Goal: Information Seeking & Learning: Learn about a topic

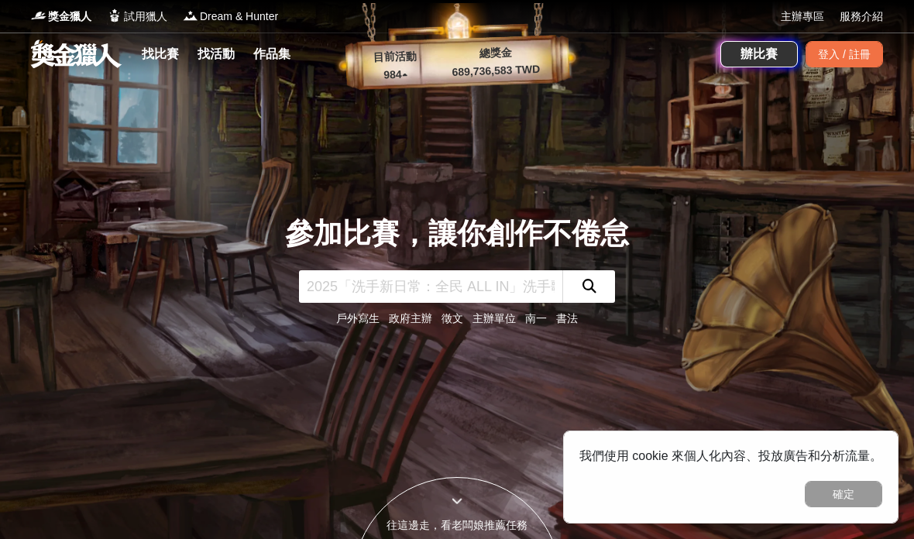
click at [846, 497] on button "確定" at bounding box center [843, 494] width 77 height 26
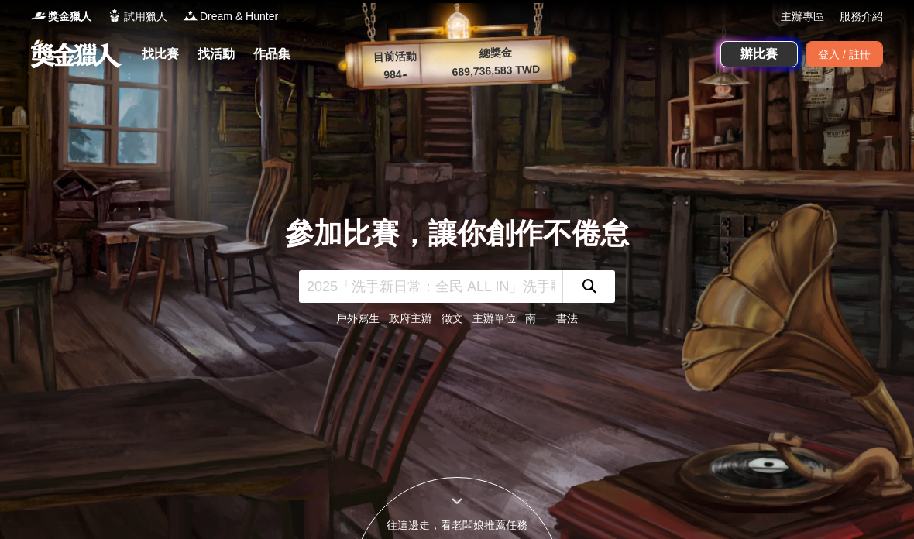
click at [148, 60] on link "找比賽" at bounding box center [161, 54] width 50 height 22
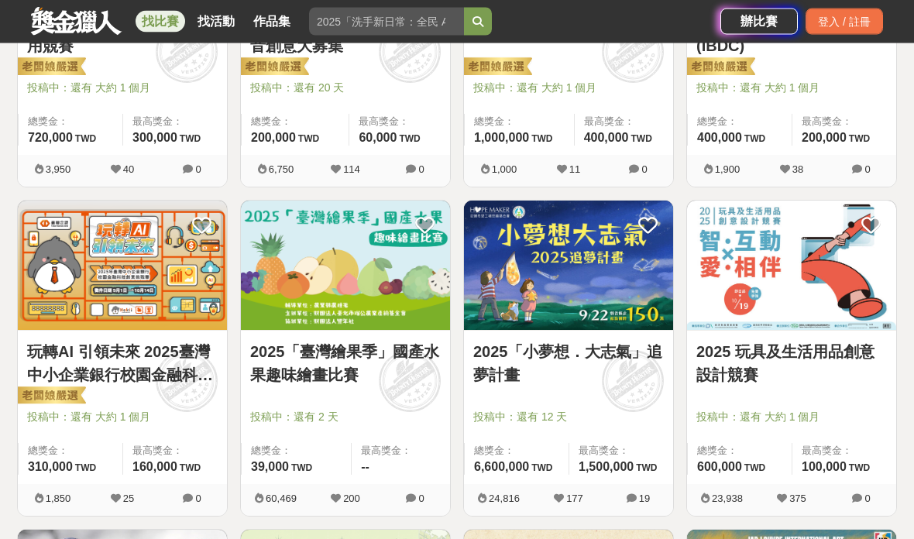
scroll to position [1119, 0]
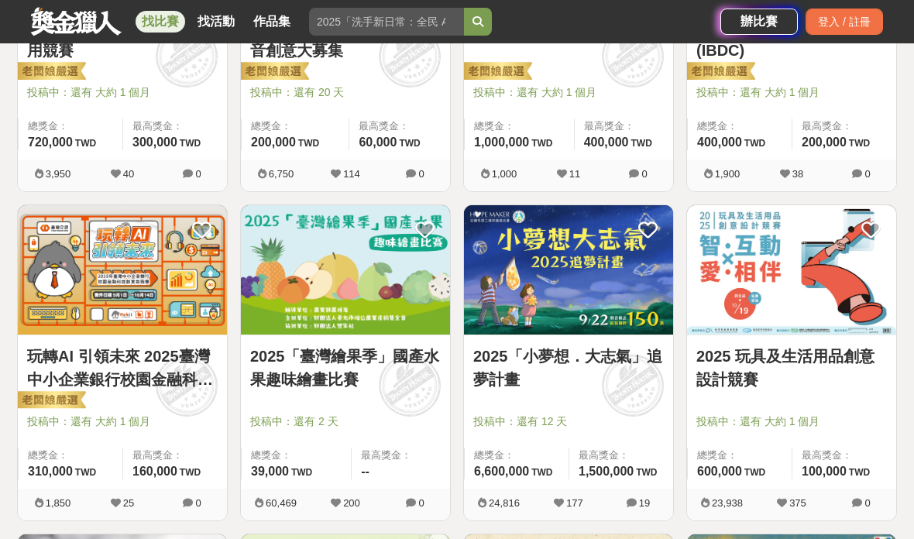
click at [484, 229] on img at bounding box center [568, 269] width 209 height 129
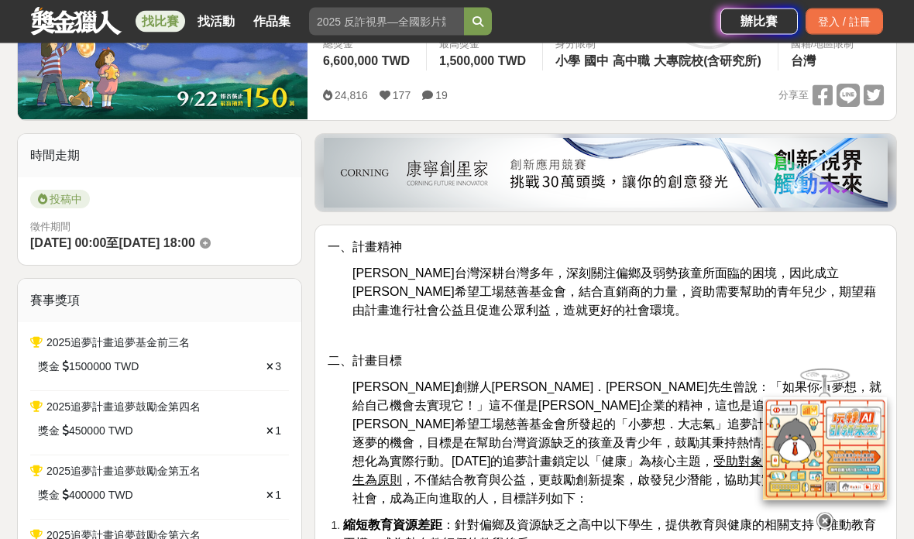
scroll to position [317, 0]
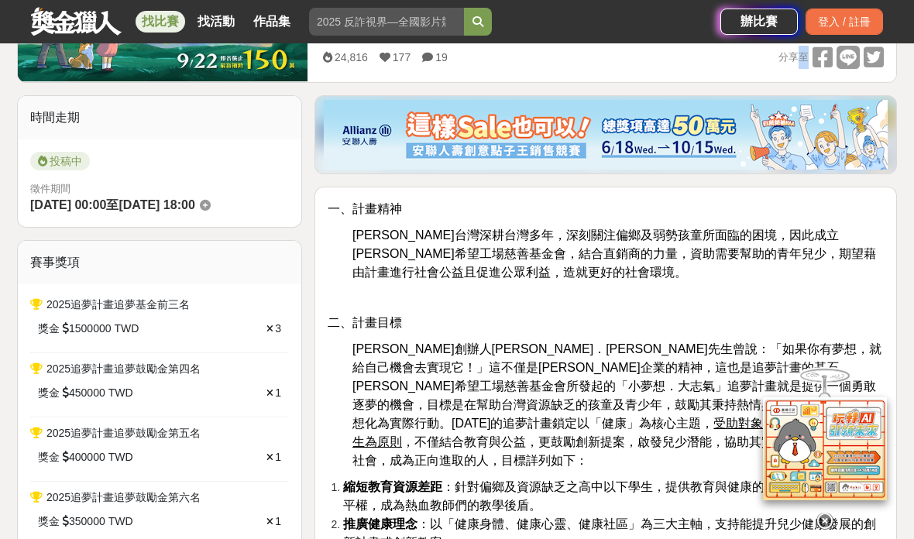
scroll to position [339, 0]
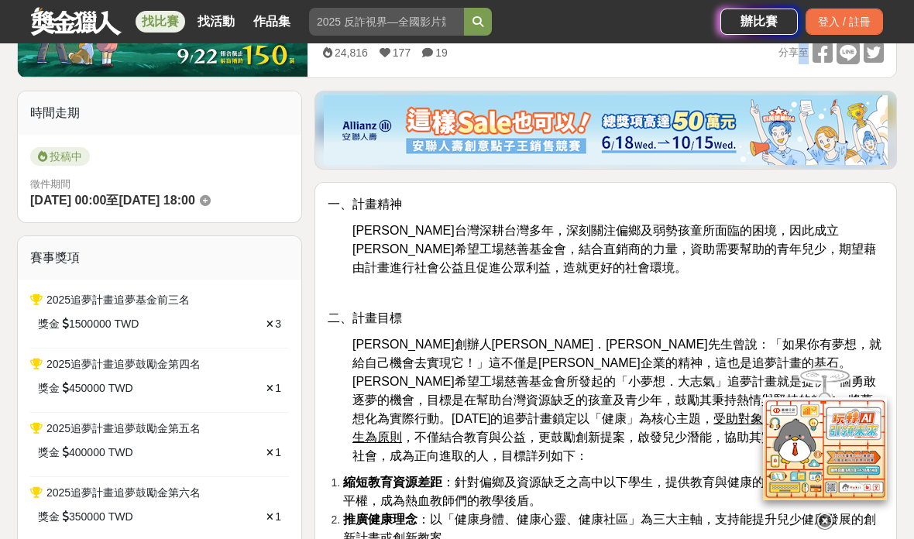
click at [805, 232] on span "[PERSON_NAME]台灣深耕台灣多年，深刻關注偏鄉及弱勢孩童所面臨的困境，因此成立[PERSON_NAME]希望工場慈善基金會，結合直銷商的力量，資助需…" at bounding box center [614, 249] width 524 height 50
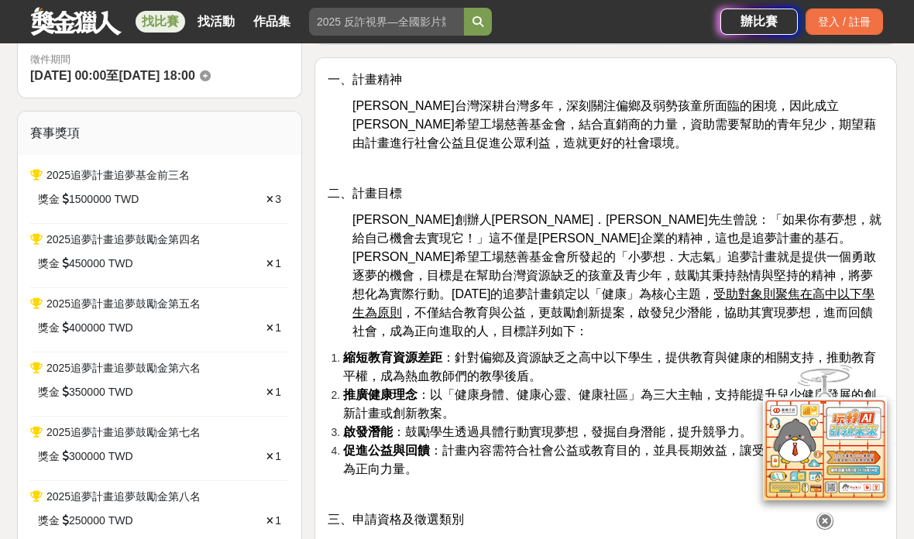
scroll to position [463, 0]
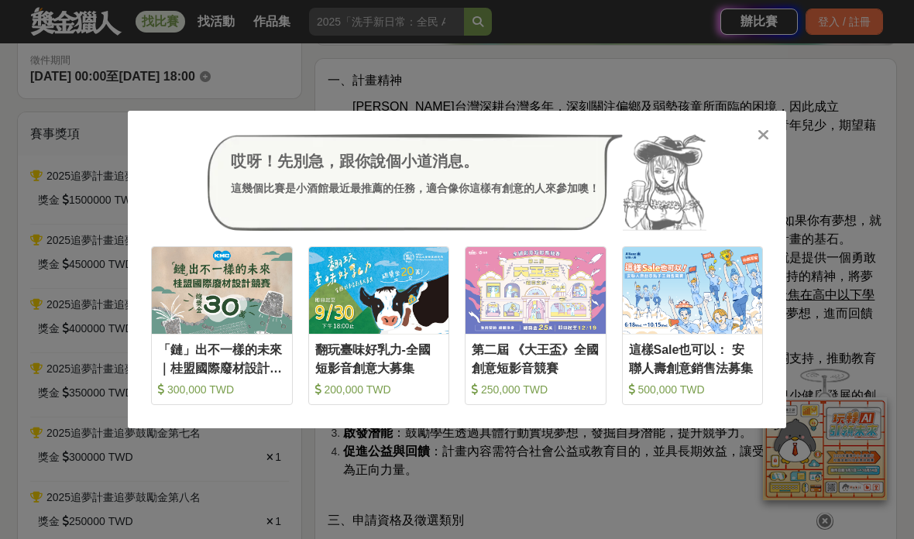
click at [761, 131] on icon at bounding box center [763, 134] width 12 height 15
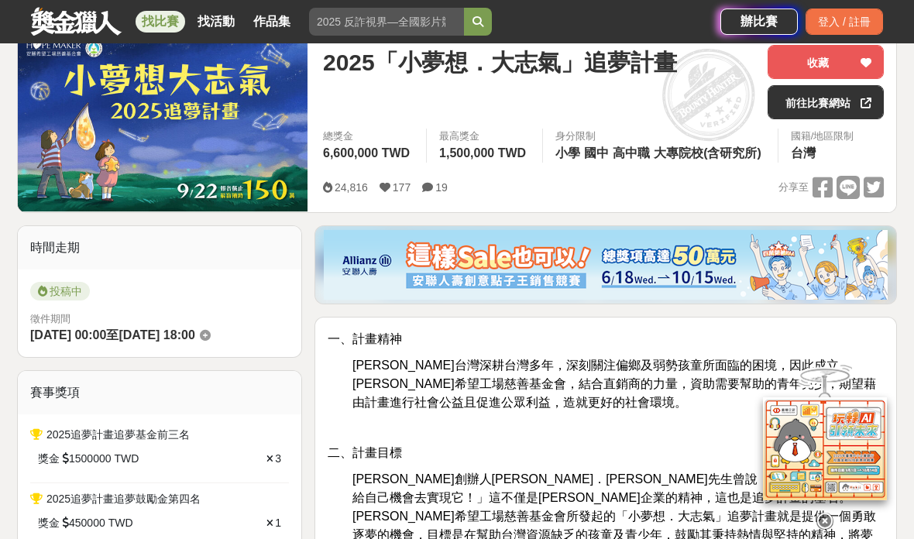
scroll to position [0, 0]
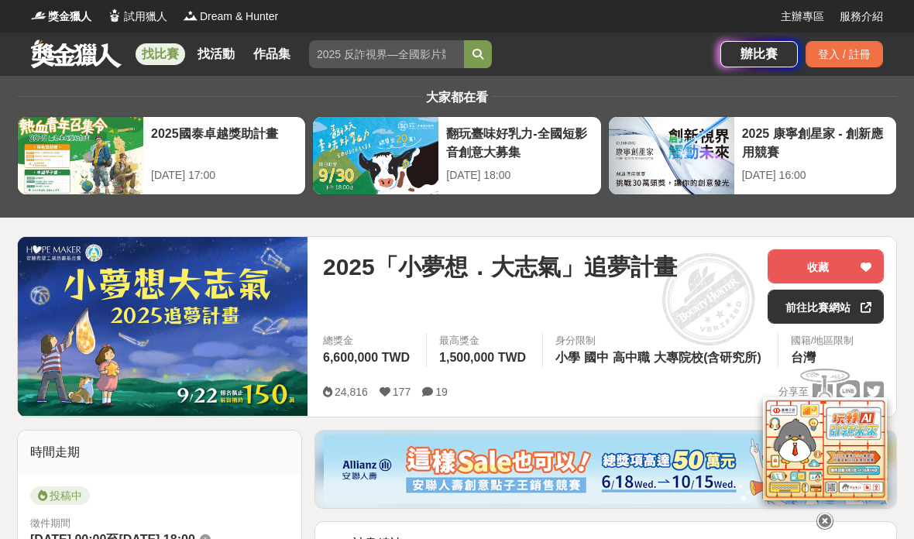
click at [149, 50] on link "找比賽" at bounding box center [161, 54] width 50 height 22
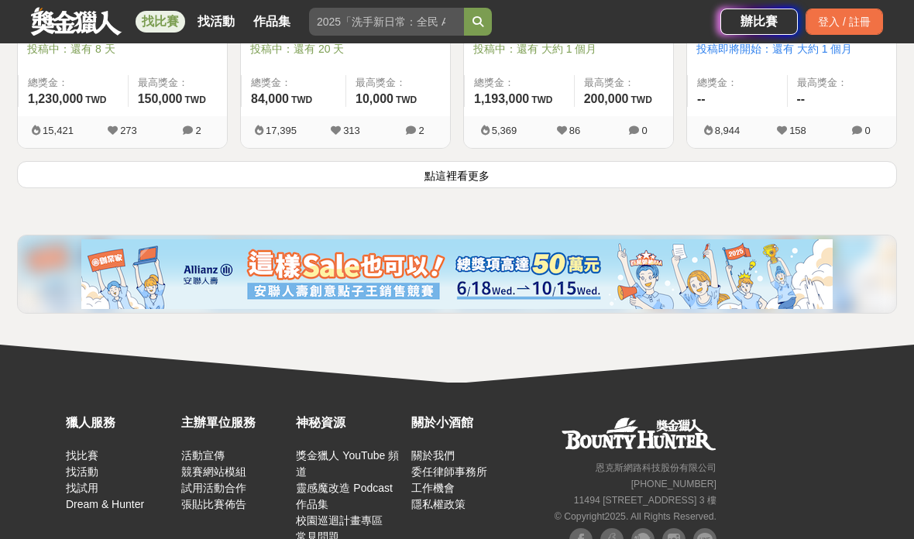
click at [103, 173] on button "點這裡看更多" at bounding box center [457, 174] width 880 height 27
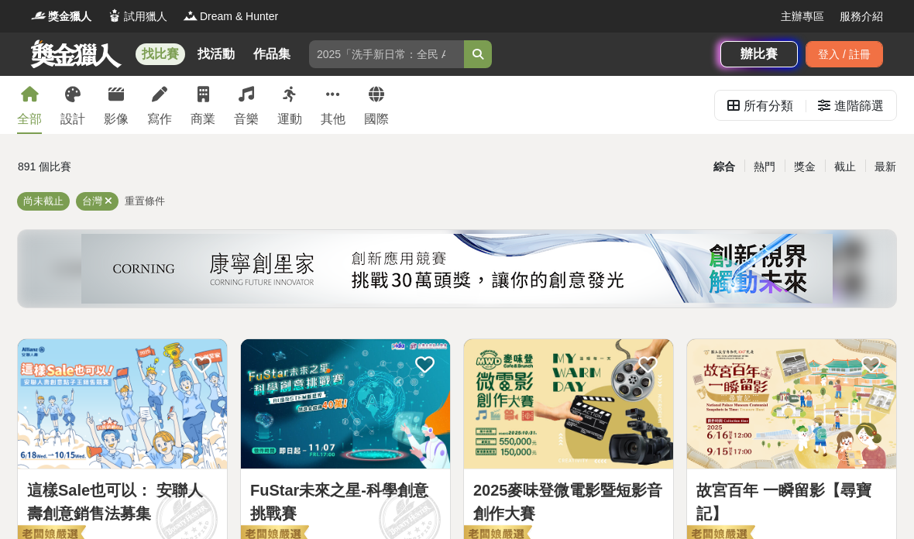
click at [802, 177] on div "獎金" at bounding box center [805, 166] width 40 height 27
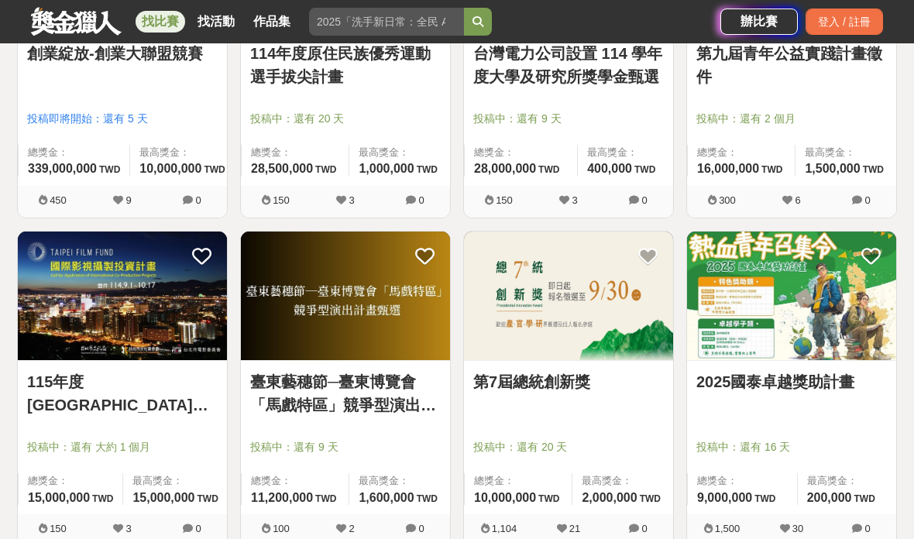
scroll to position [438, 0]
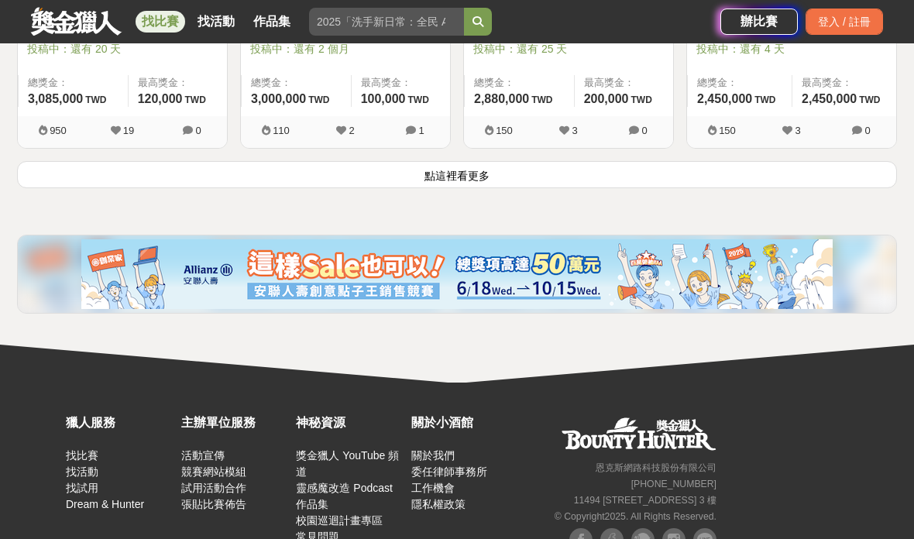
click at [52, 181] on button "點這裡看更多" at bounding box center [457, 174] width 880 height 27
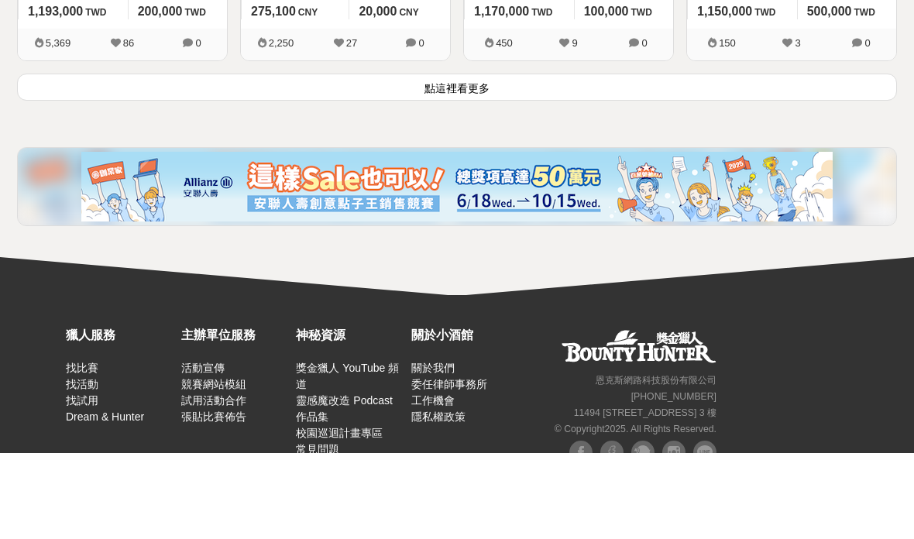
scroll to position [4188, 0]
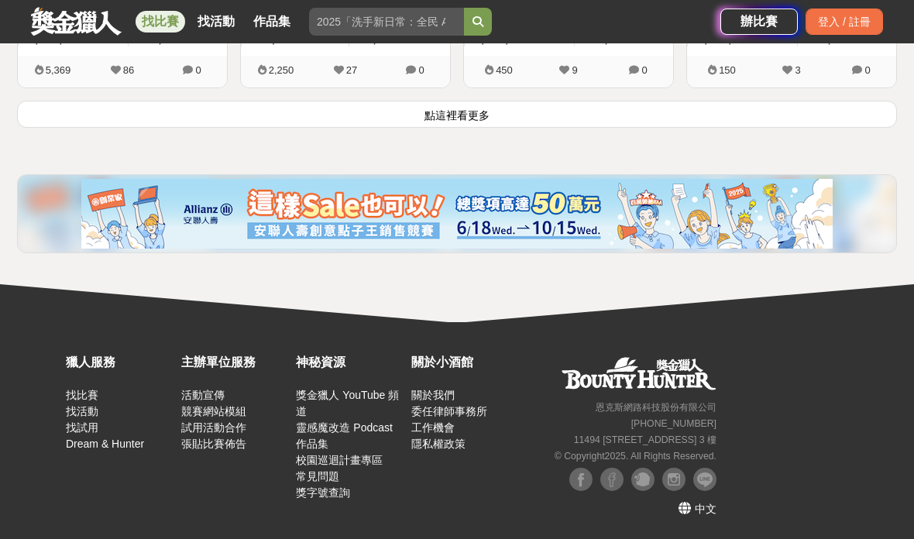
click at [95, 120] on button "點這裡看更多" at bounding box center [457, 114] width 880 height 27
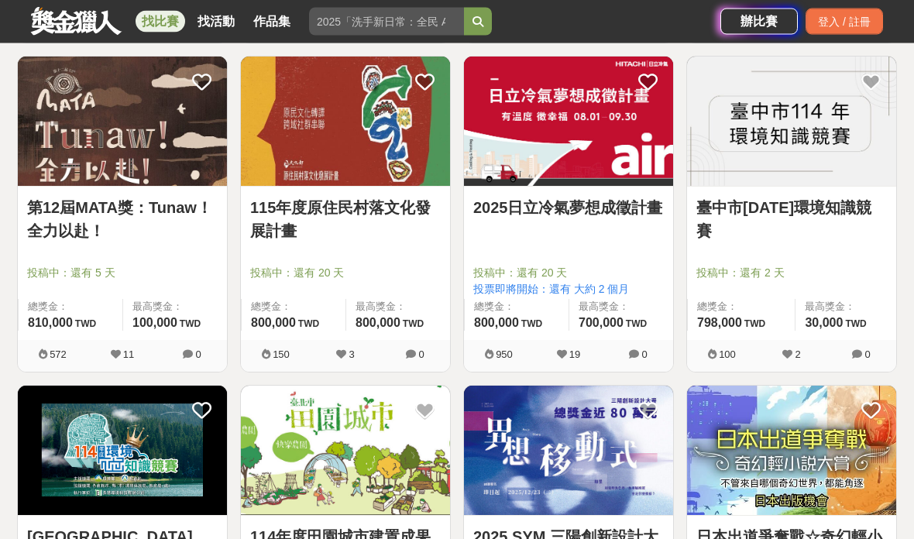
scroll to position [5826, 0]
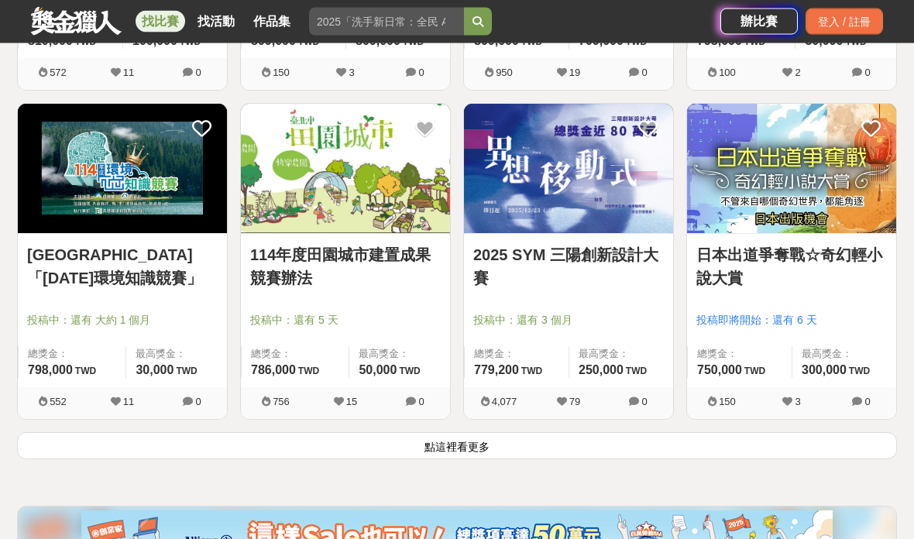
click at [161, 453] on button "點這裡看更多" at bounding box center [457, 446] width 880 height 27
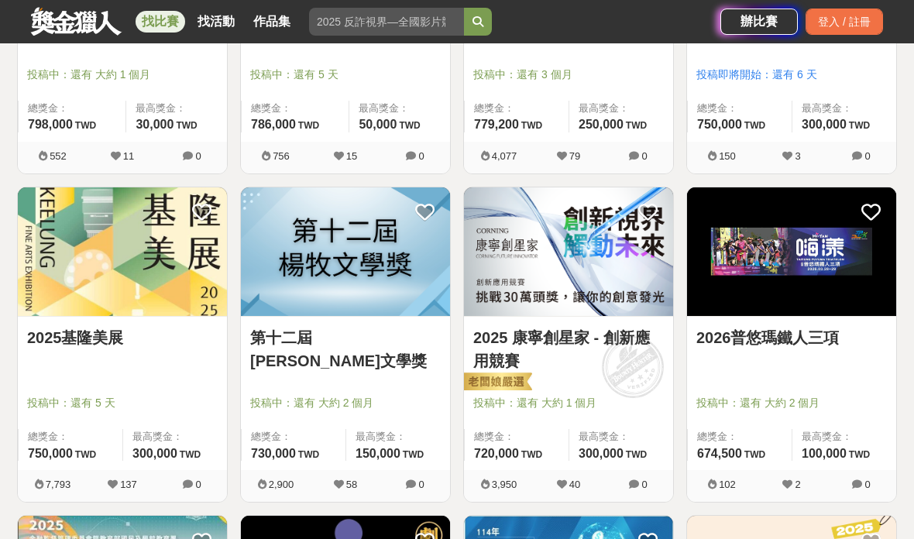
scroll to position [6084, 0]
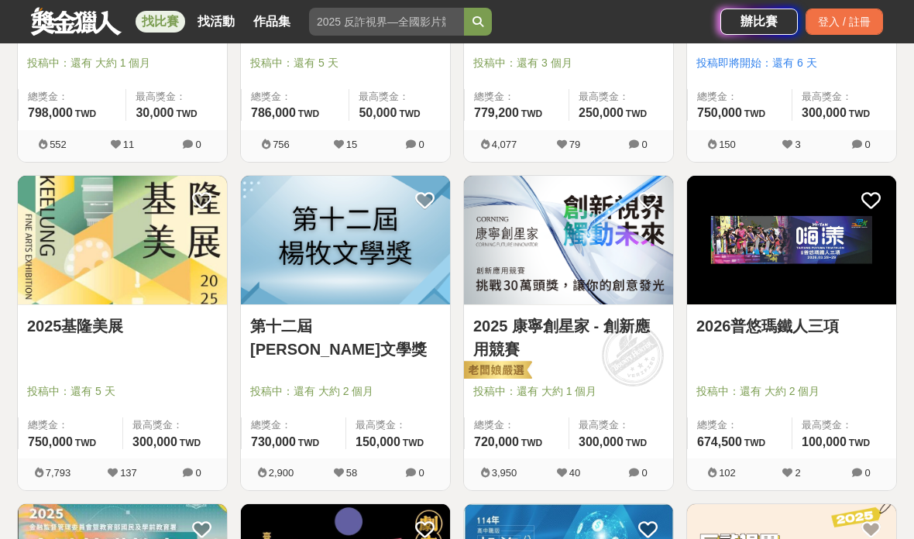
click at [156, 19] on link "找比賽" at bounding box center [161, 22] width 50 height 22
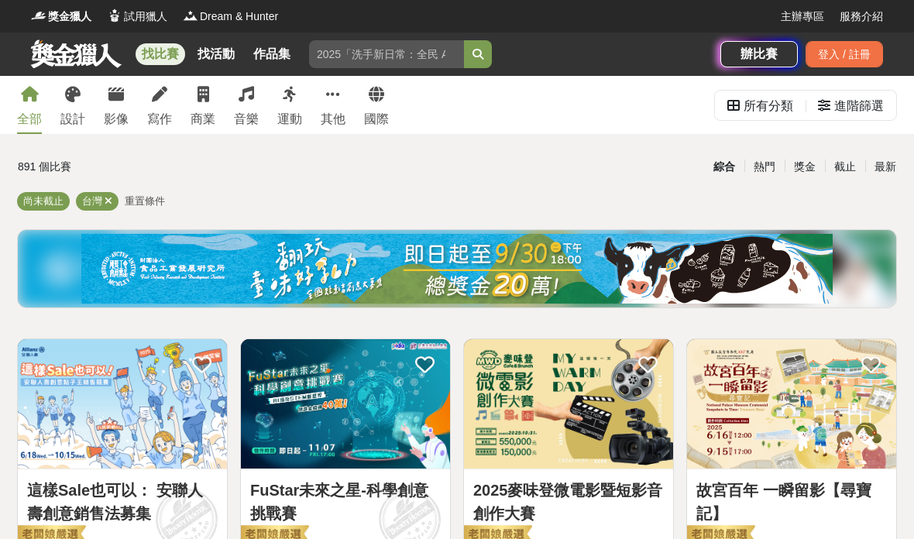
click at [345, 66] on input "search" at bounding box center [386, 54] width 155 height 28
click at [476, 53] on icon "submit" at bounding box center [477, 54] width 11 height 11
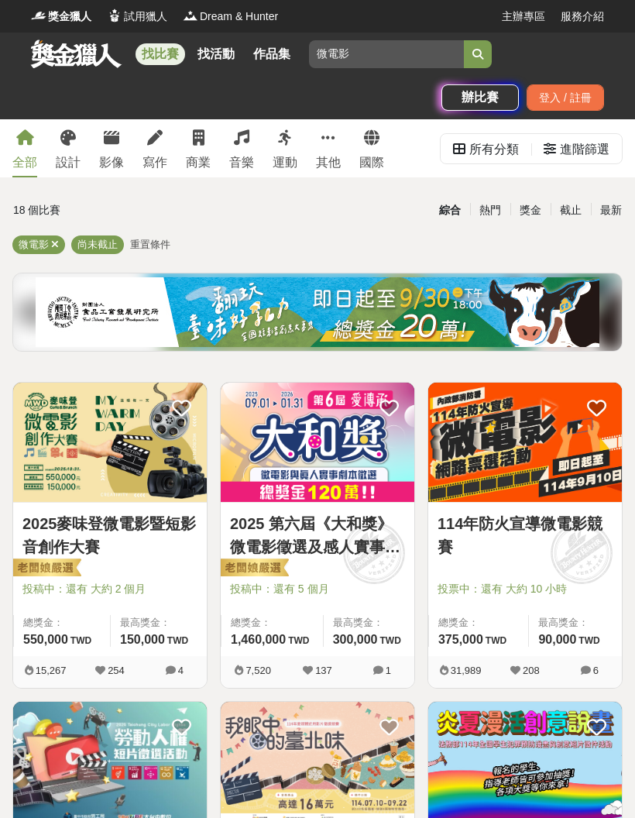
click at [470, 156] on div "所有分類" at bounding box center [494, 149] width 50 height 31
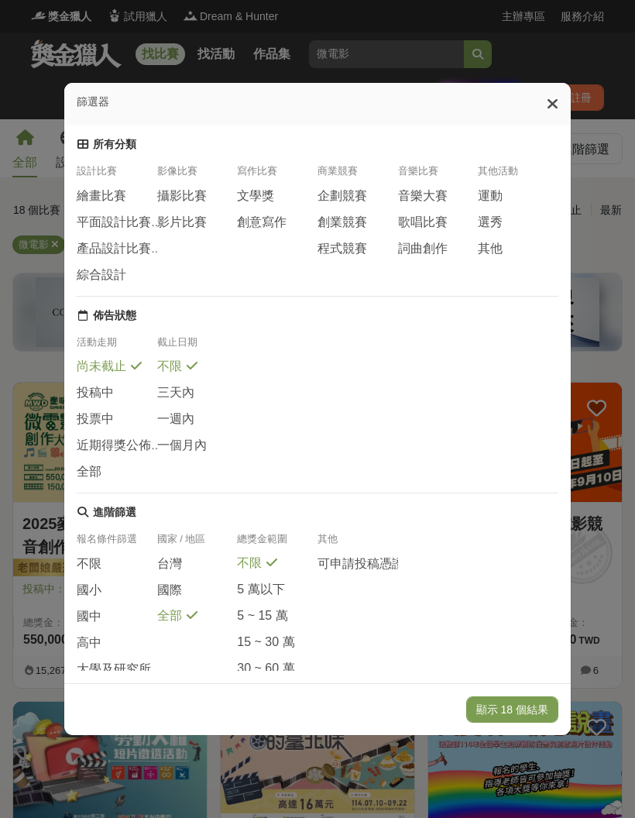
click at [178, 215] on span "影片比賽" at bounding box center [182, 223] width 50 height 16
click at [12, 273] on div "篩選器 所有分類 設計比賽 繪畫比賽 平面設計比賽 產品設計比賽 綜合設計 影像比賽 攝影比賽 影片比賽 寫作比賽 文學獎 創意寫作 商業競賽 企劃競賽 創業…" at bounding box center [317, 409] width 635 height 818
click at [542, 83] on div "篩選器" at bounding box center [317, 104] width 507 height 43
click at [548, 96] on icon at bounding box center [553, 103] width 12 height 15
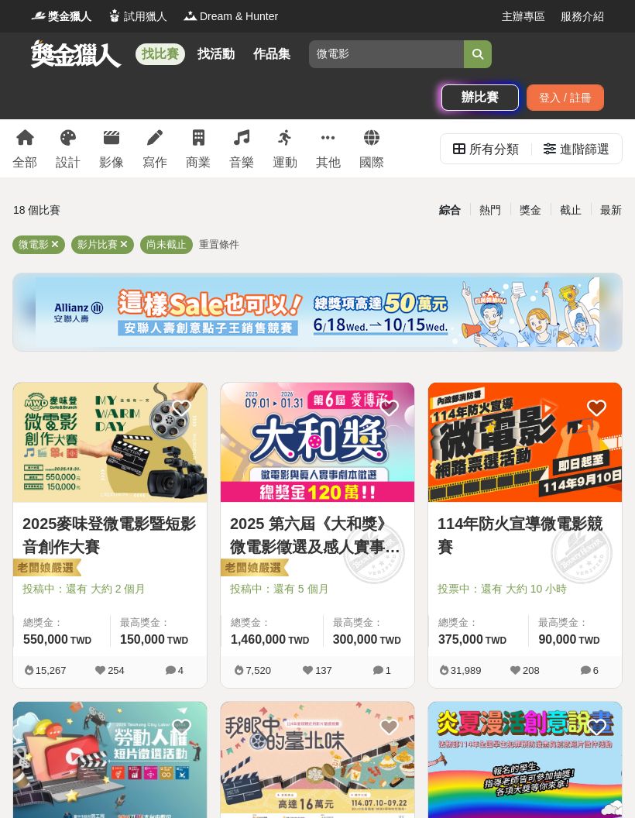
click at [74, 536] on link "2025麥味登微電影暨短影音創作大賽" at bounding box center [109, 535] width 175 height 46
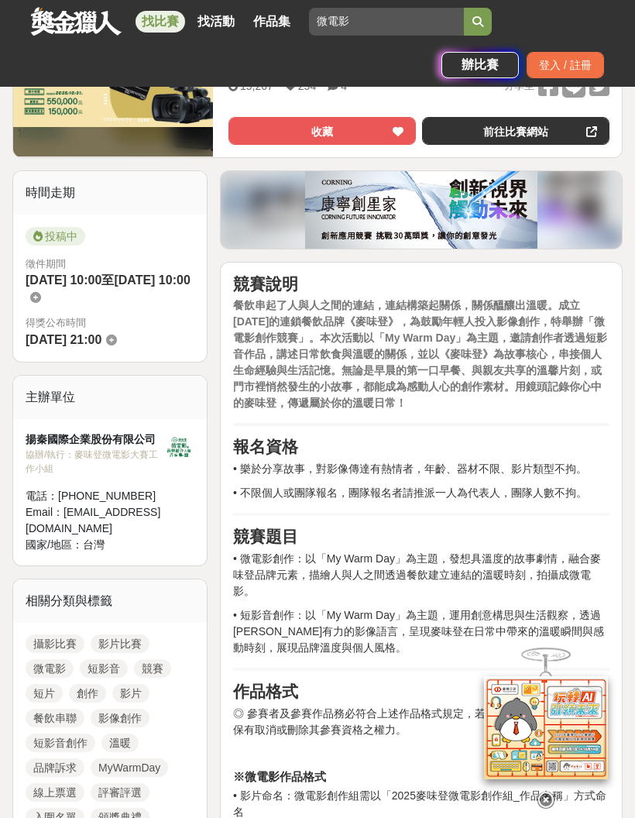
scroll to position [310, 0]
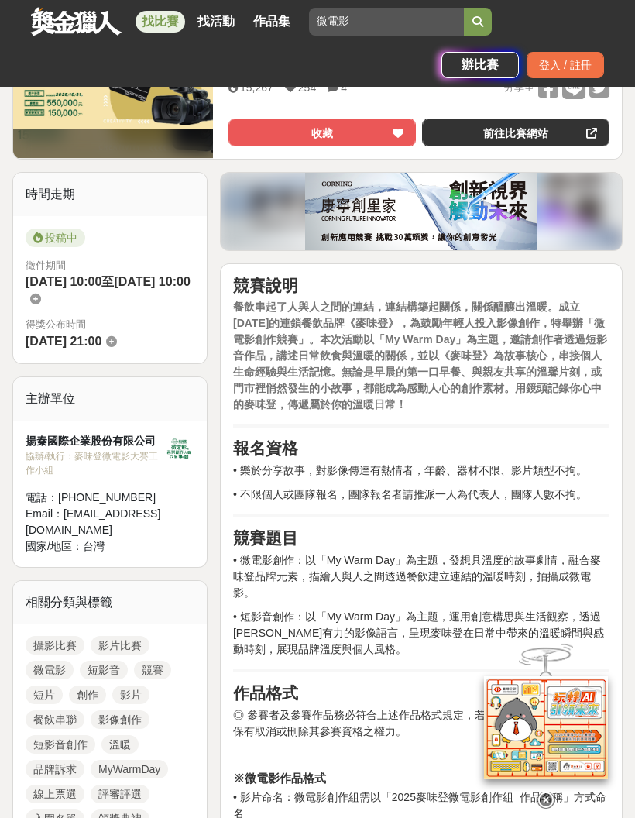
click at [552, 538] on icon at bounding box center [546, 796] width 17 height 17
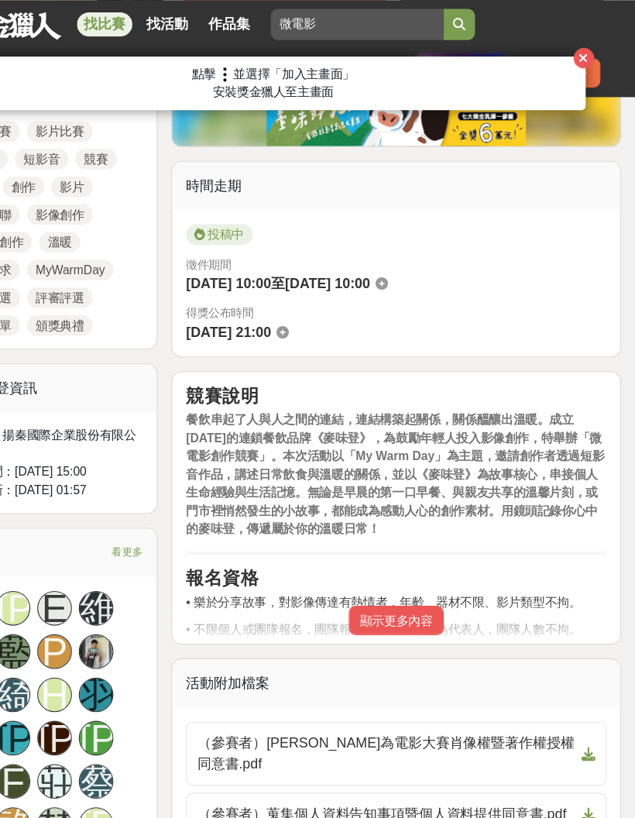
scroll to position [475, 0]
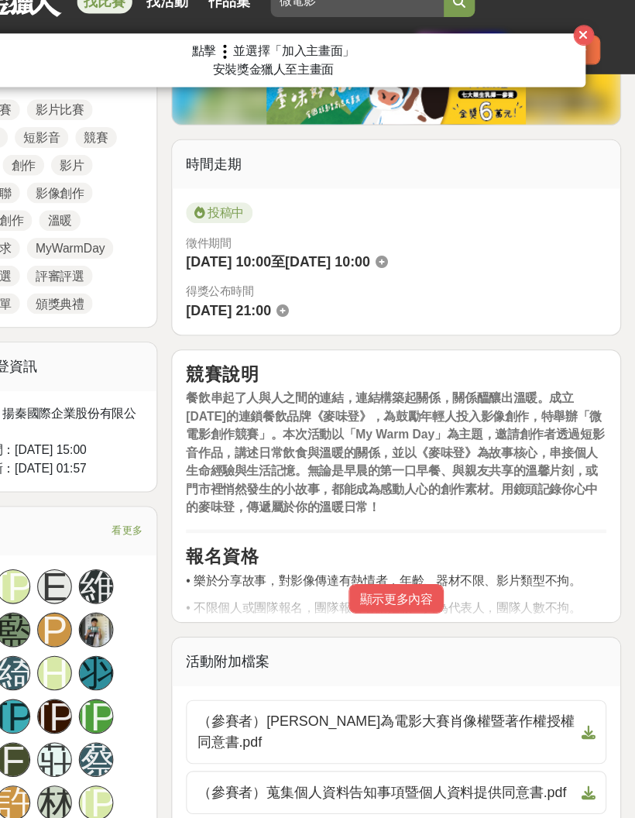
click at [379, 538] on button "顯示更多內容" at bounding box center [421, 556] width 85 height 26
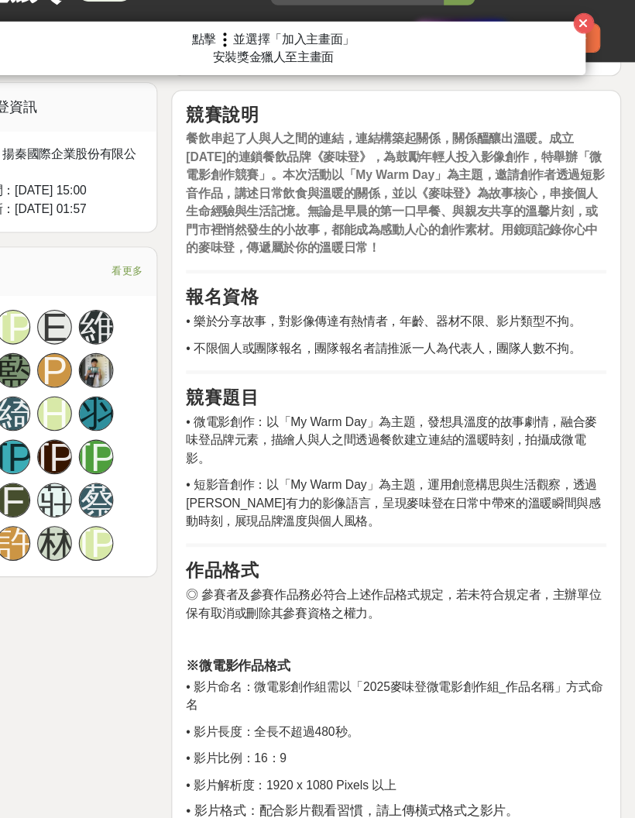
scroll to position [698, 0]
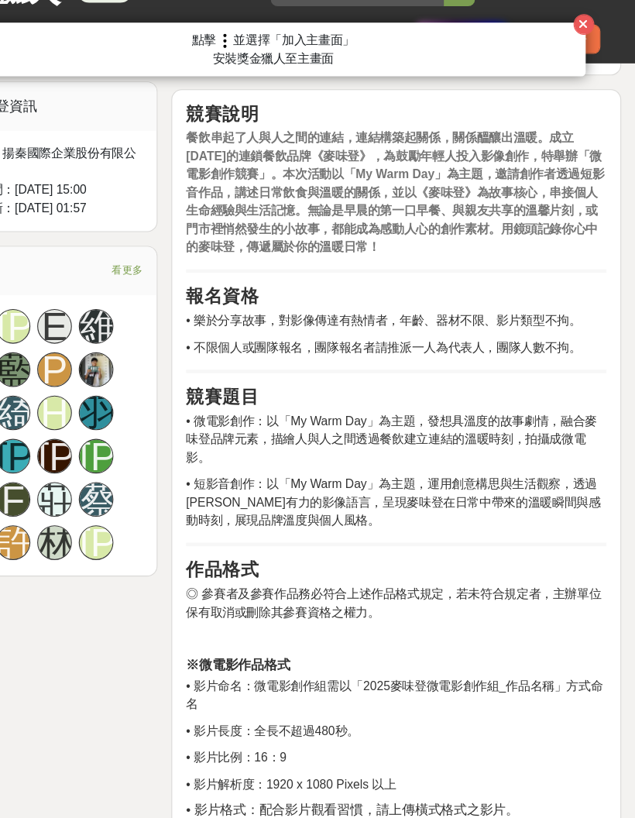
click at [585, 46] on icon "button" at bounding box center [589, 51] width 9 height 11
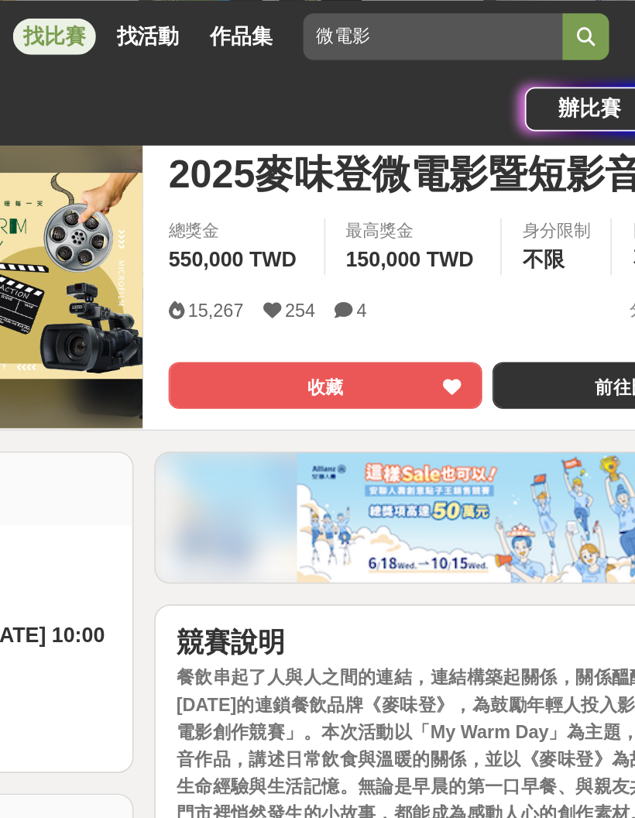
scroll to position [0, 0]
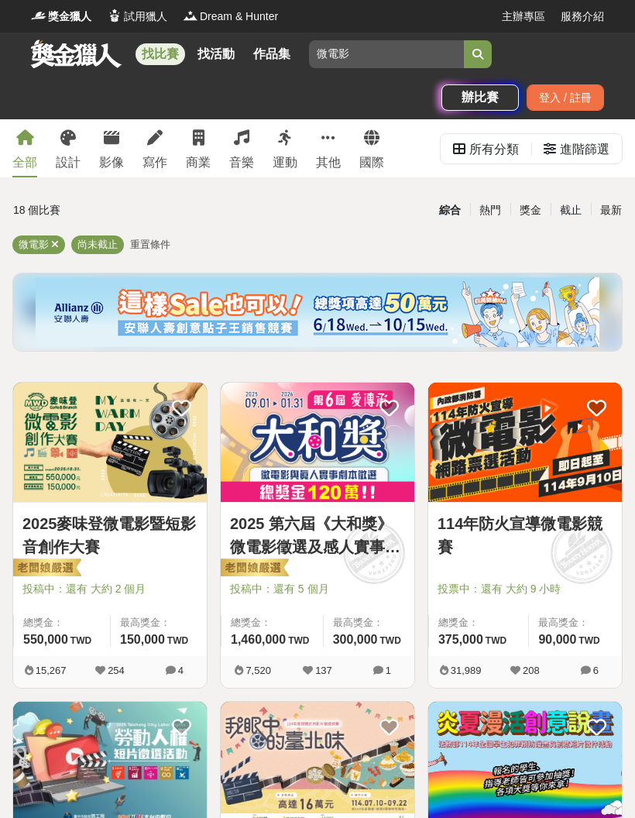
click at [372, 63] on input "微電影" at bounding box center [386, 54] width 155 height 28
type input "微"
click at [480, 57] on icon "submit" at bounding box center [477, 54] width 11 height 11
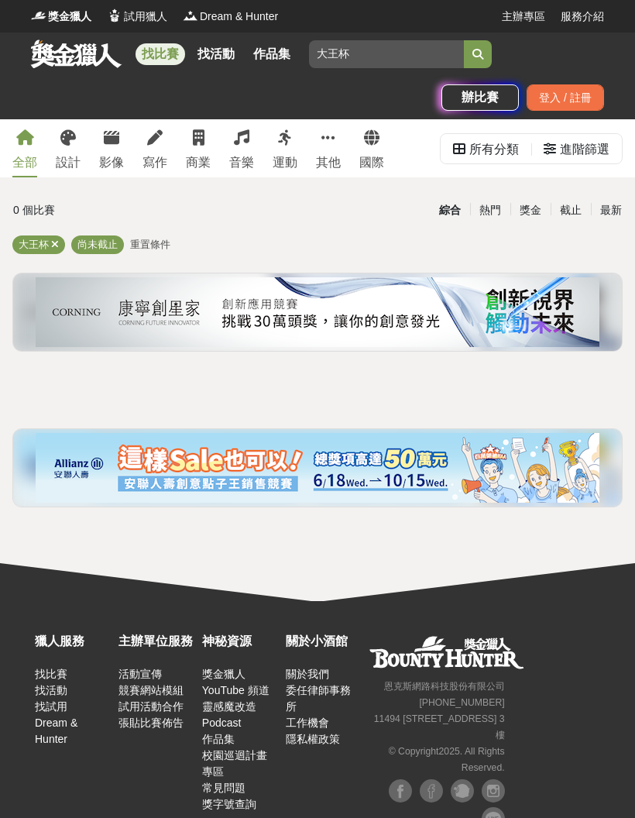
click at [375, 53] on input "大王杯" at bounding box center [386, 54] width 155 height 28
click at [474, 64] on button "submit" at bounding box center [478, 54] width 28 height 28
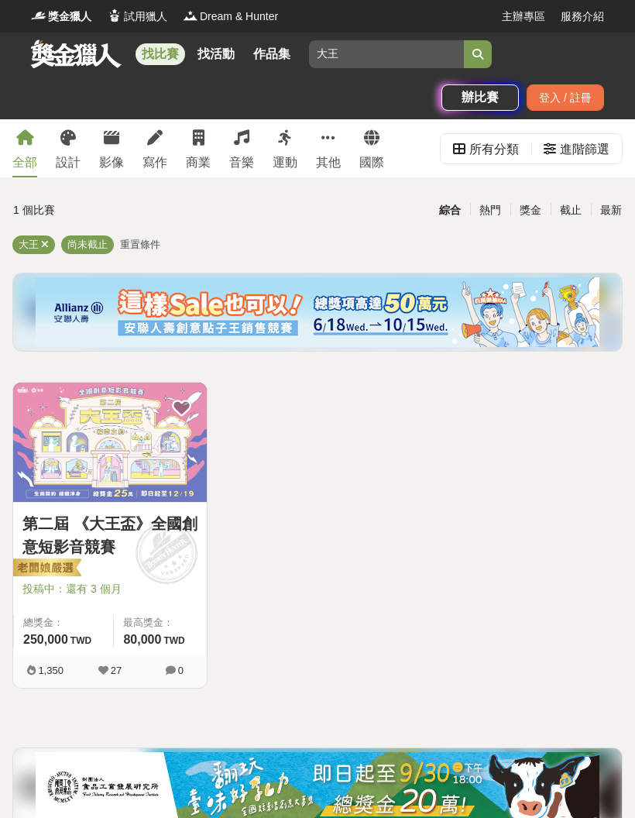
click at [69, 527] on link "第二屆 《大王盃》全國創意短影音競賽" at bounding box center [109, 535] width 175 height 46
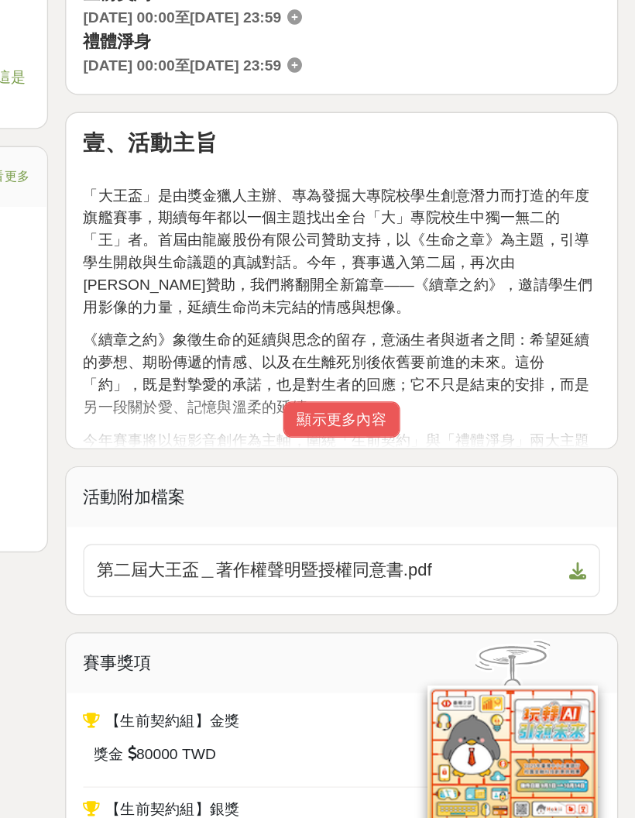
scroll to position [678, 0]
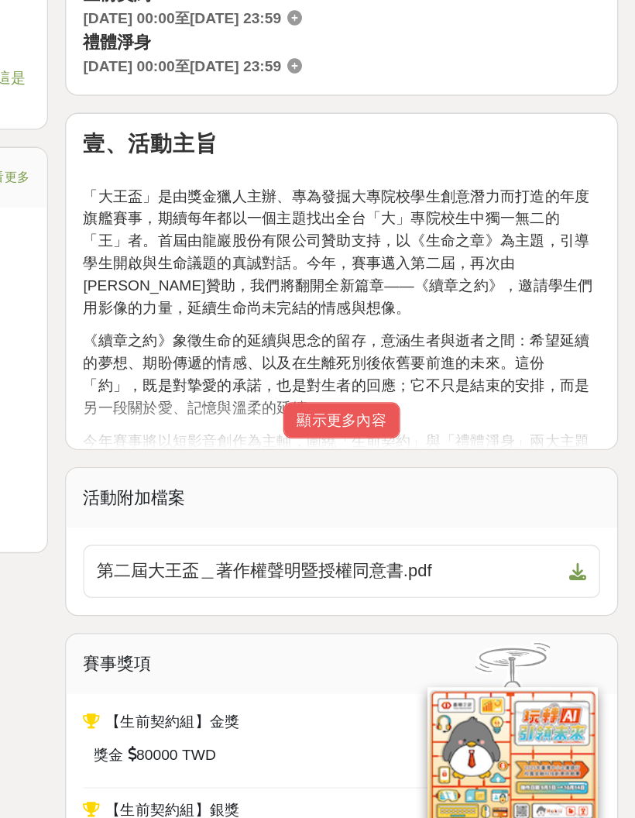
click at [379, 469] on button "顯示更多內容" at bounding box center [421, 482] width 85 height 26
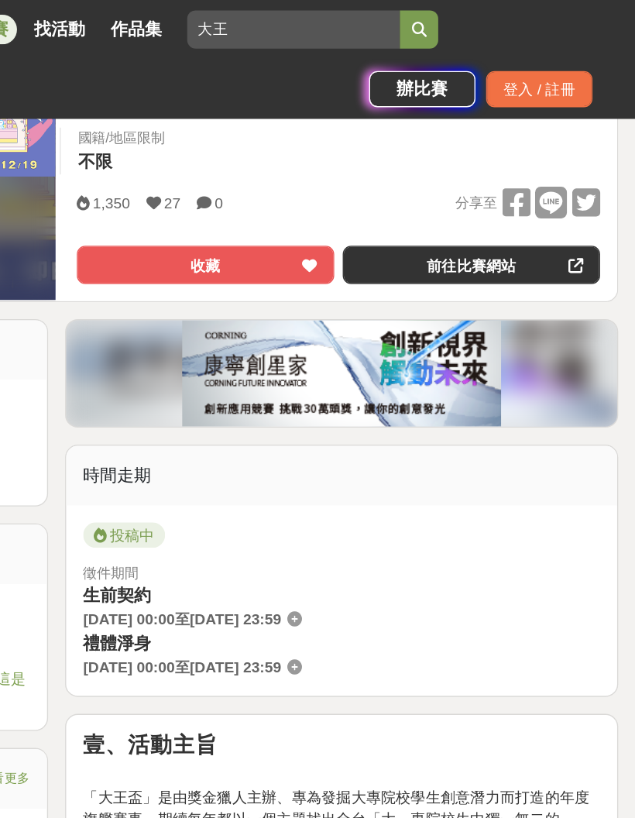
scroll to position [346, 0]
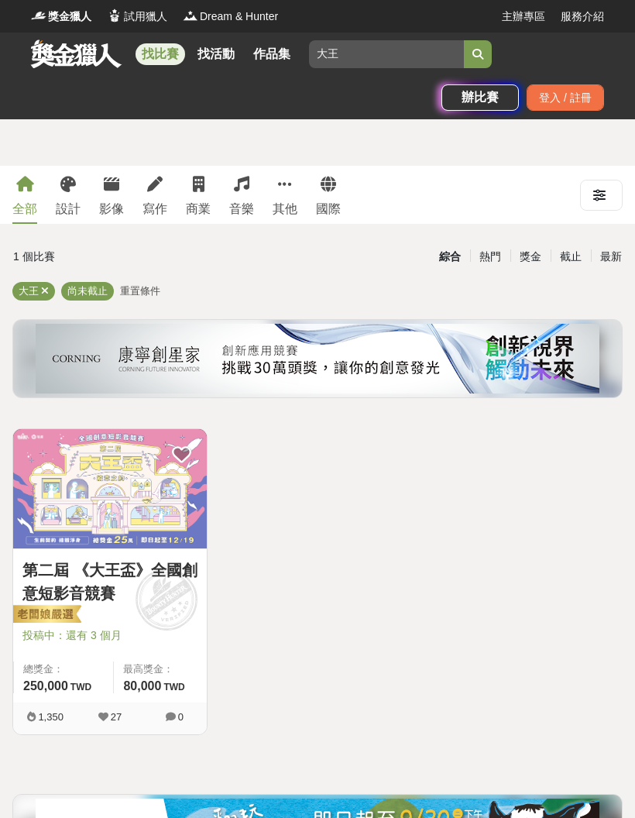
click at [358, 56] on input "大王" at bounding box center [386, 54] width 155 height 28
click at [472, 56] on button "submit" at bounding box center [478, 54] width 28 height 28
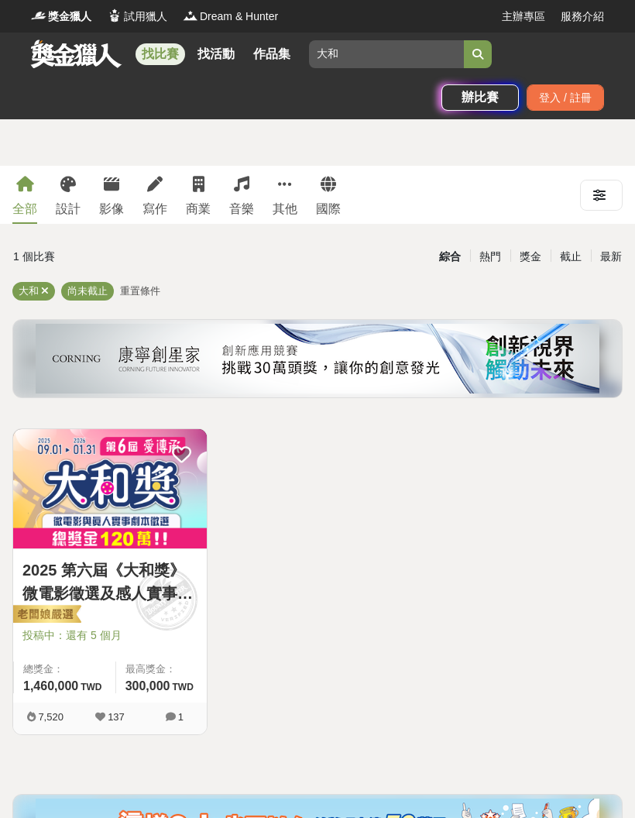
click at [67, 499] on img at bounding box center [110, 488] width 194 height 119
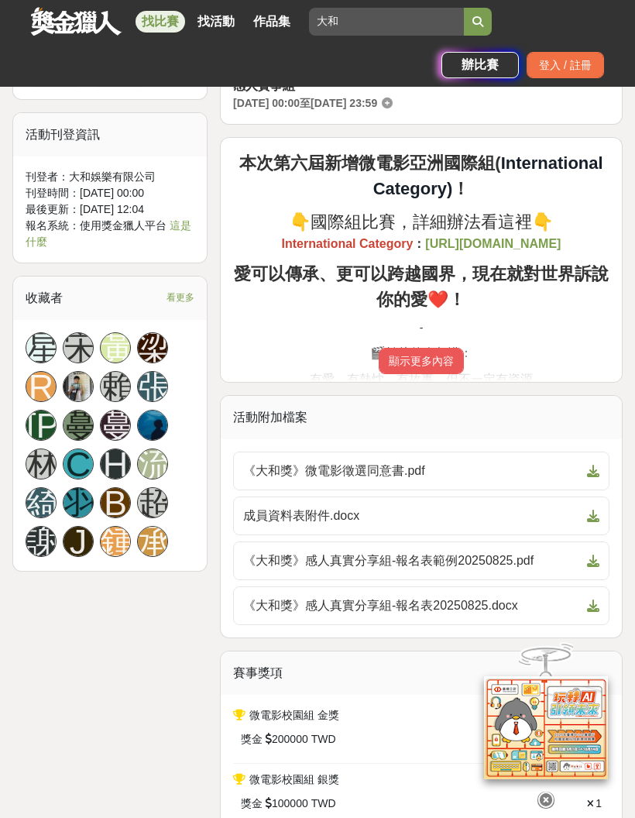
scroll to position [806, 0]
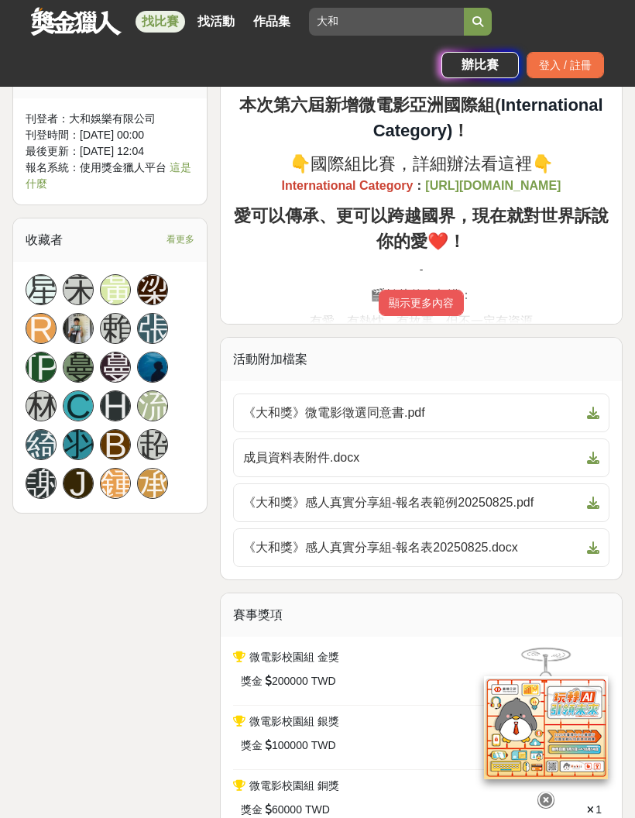
click at [427, 316] on button "顯示更多內容" at bounding box center [421, 303] width 85 height 26
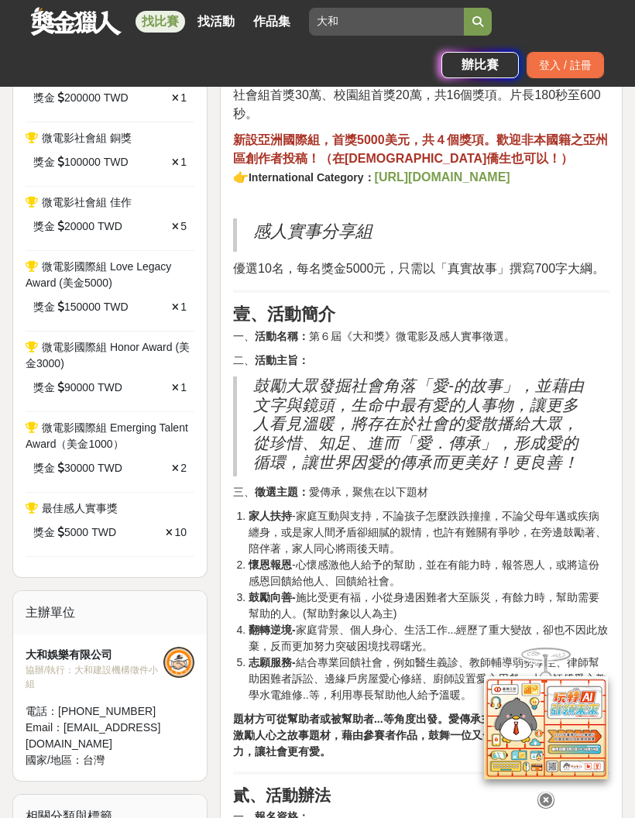
scroll to position [1067, 0]
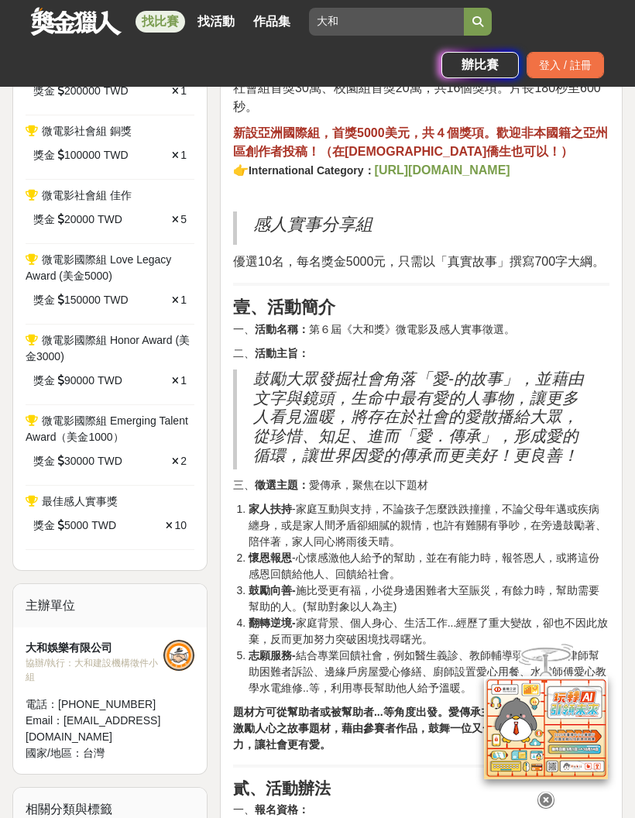
click at [550, 538] on icon at bounding box center [546, 798] width 17 height 17
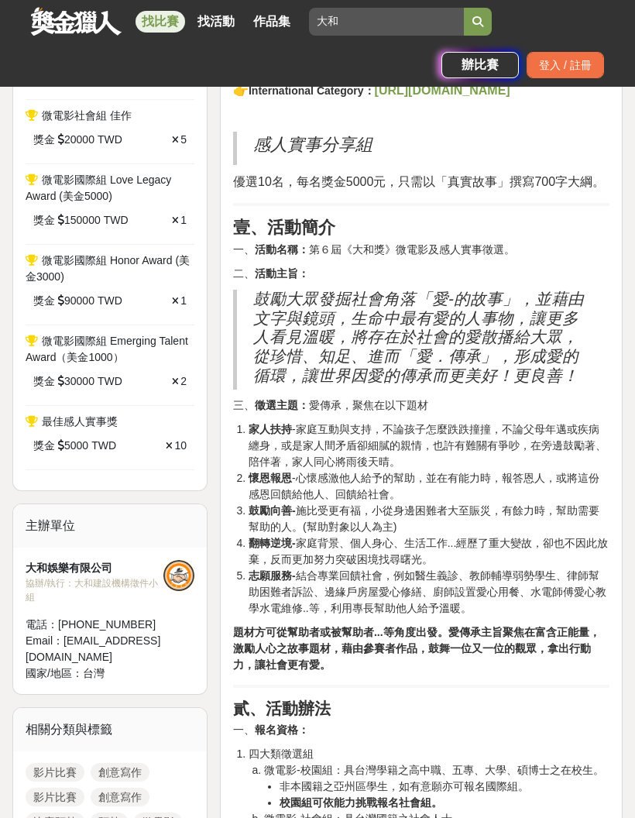
scroll to position [1161, 0]
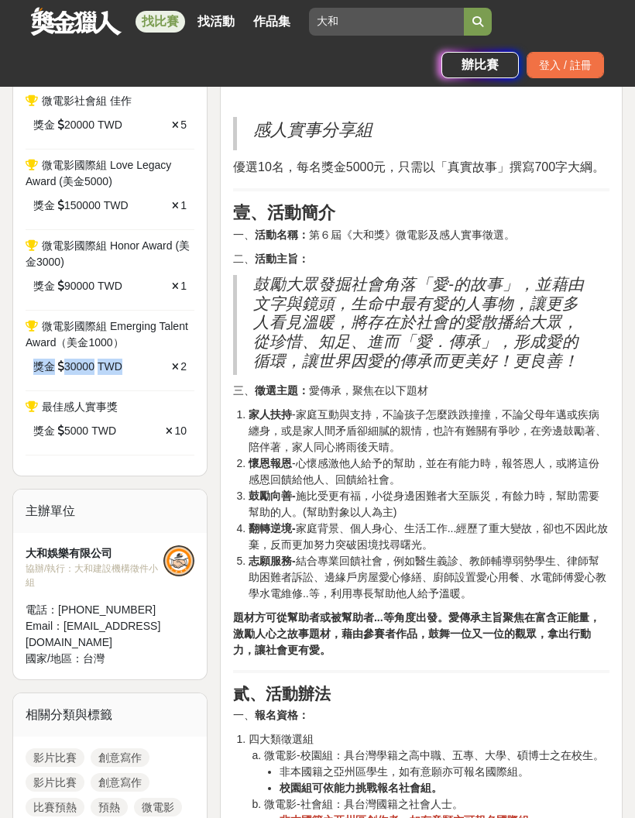
click at [351, 538] on li "翻轉逆境- 家庭背景、個人身心、生活工作...經歷了重大變故，卻也不因此放棄，反而更加努力突破困境找尋曙光。" at bounding box center [429, 536] width 361 height 33
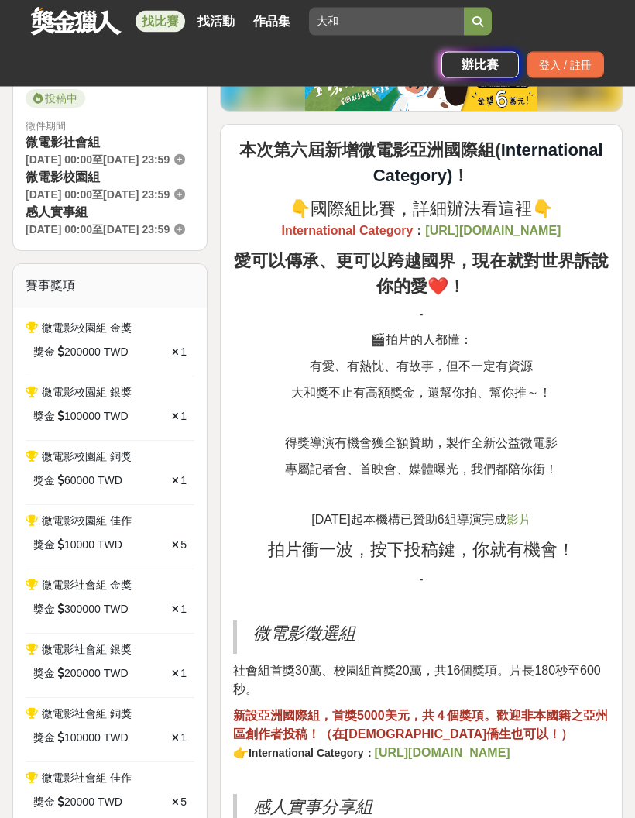
scroll to position [484, 0]
click at [384, 24] on input "大和" at bounding box center [386, 22] width 155 height 28
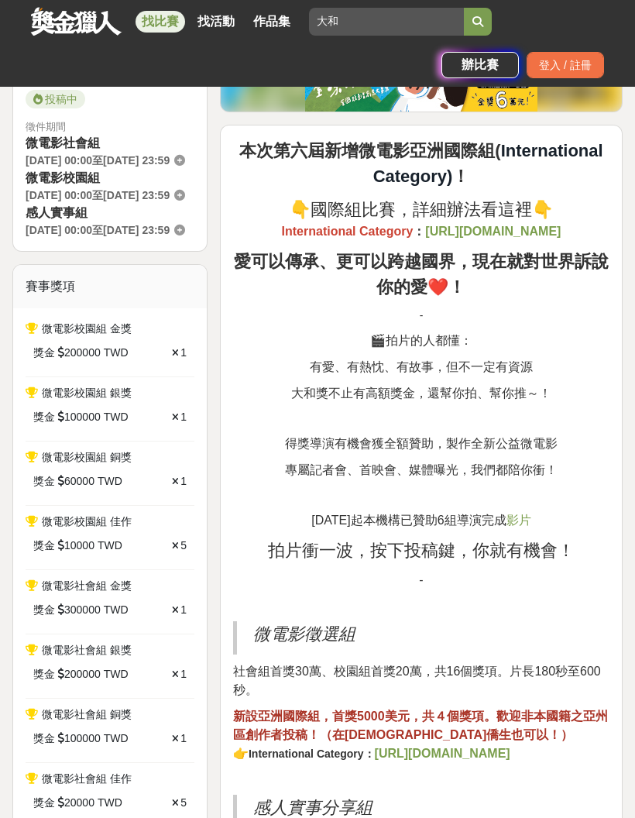
type input "大"
type input "麥味登"
click at [478, 21] on button "submit" at bounding box center [478, 22] width 28 height 28
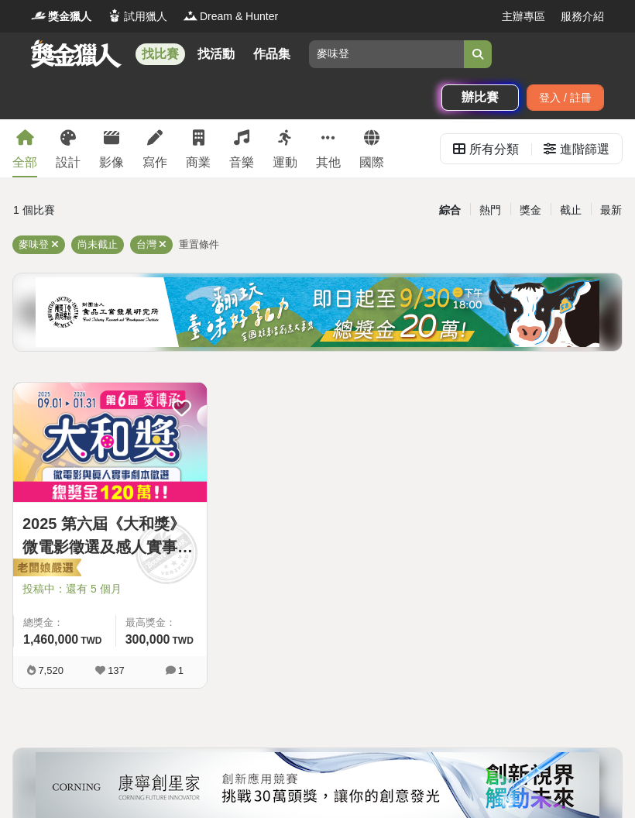
click at [472, 57] on button "submit" at bounding box center [478, 54] width 28 height 28
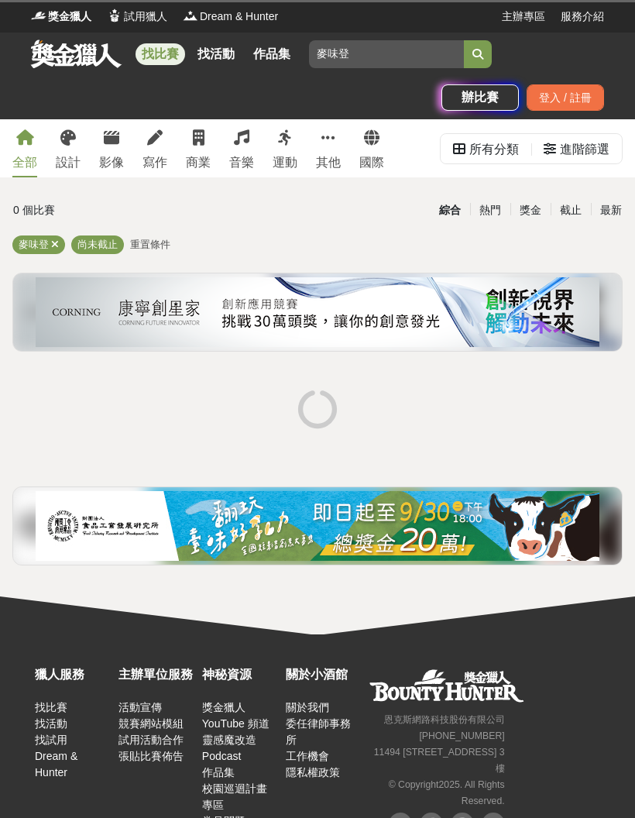
click at [368, 46] on input "麥味登" at bounding box center [386, 54] width 155 height 28
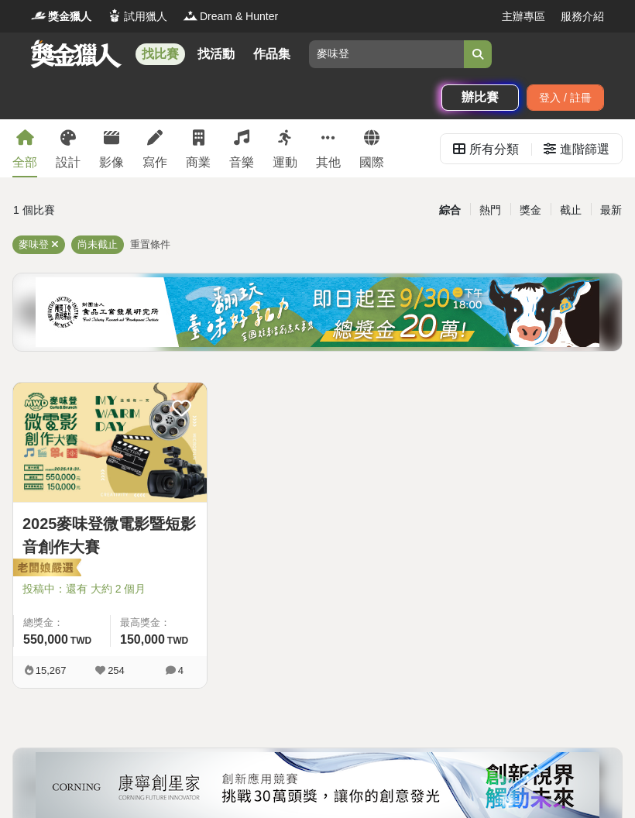
click at [376, 37] on div "找比賽 找活動 作品集 [PERSON_NAME] 主辦單位 學校美術教育 好友同行 報名方式 投稿期間 素養" at bounding box center [317, 54] width 573 height 43
click at [81, 472] on img at bounding box center [110, 442] width 194 height 119
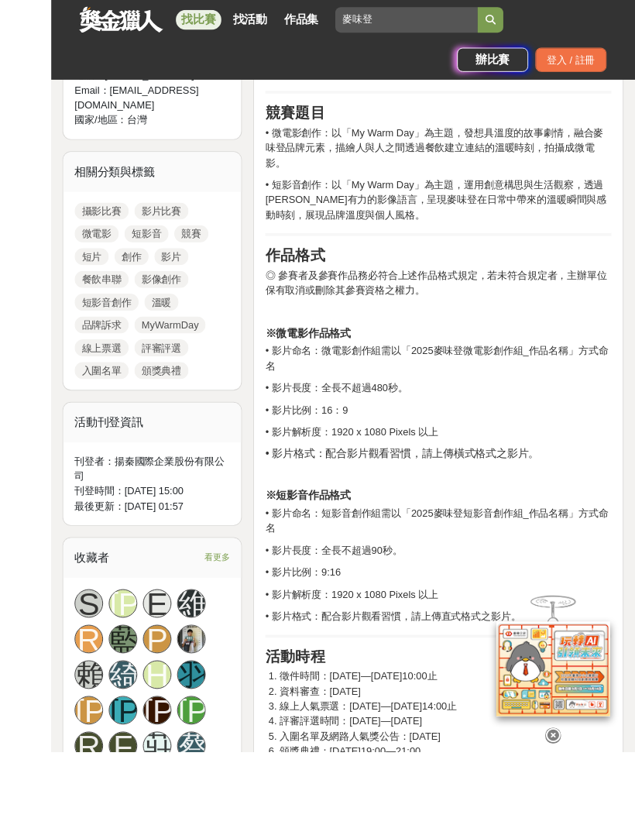
scroll to position [849, 0]
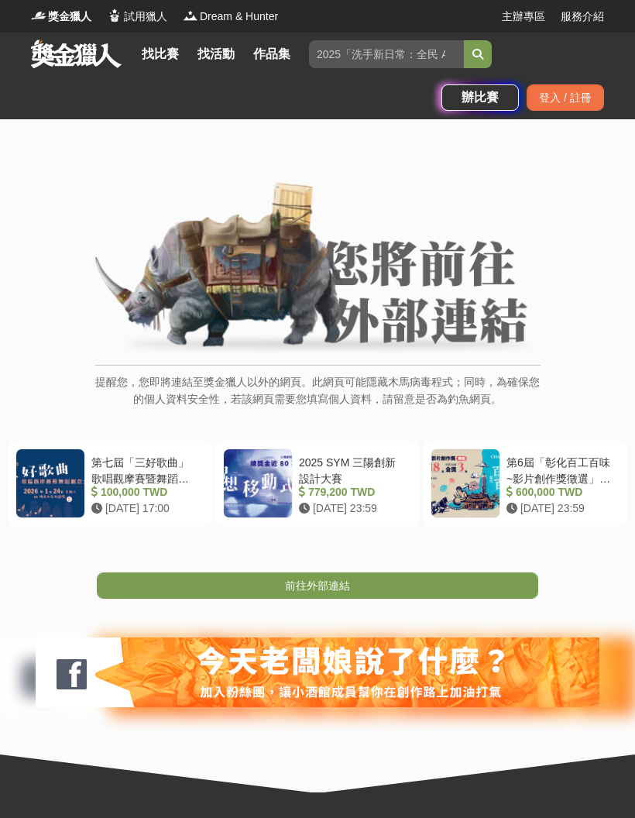
click at [200, 584] on link "前往外部連結" at bounding box center [317, 585] width 441 height 26
